Goal: Navigation & Orientation: Go to known website

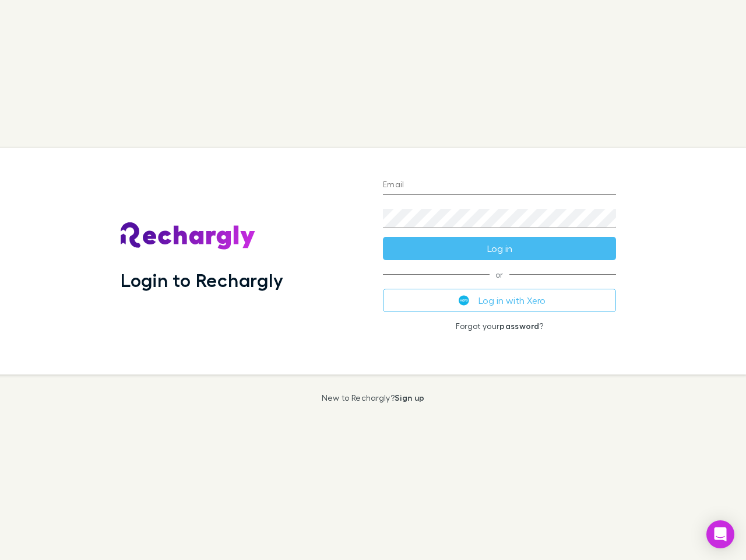
click at [373, 280] on div "Login to Rechargly" at bounding box center [242, 261] width 262 height 226
click at [500, 185] on input "Email" at bounding box center [499, 185] width 233 height 19
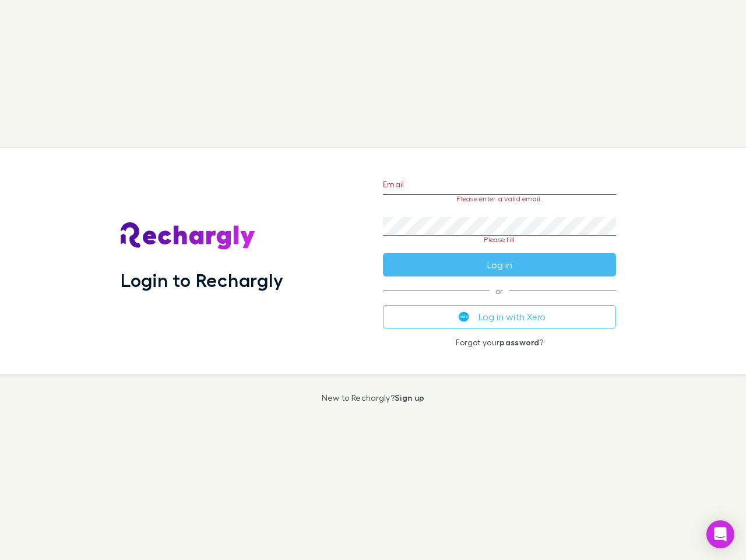
click at [500, 248] on form "Email Please enter a valid email. Password Please fill Log in" at bounding box center [499, 222] width 233 height 110
click at [500, 300] on div "Email Please enter a valid email. Password Please fill Log in or Log in with Xe…" at bounding box center [500, 261] width 252 height 226
click at [720, 534] on icon "Open Intercom Messenger" at bounding box center [721, 534] width 12 height 14
